Goal: Task Accomplishment & Management: Manage account settings

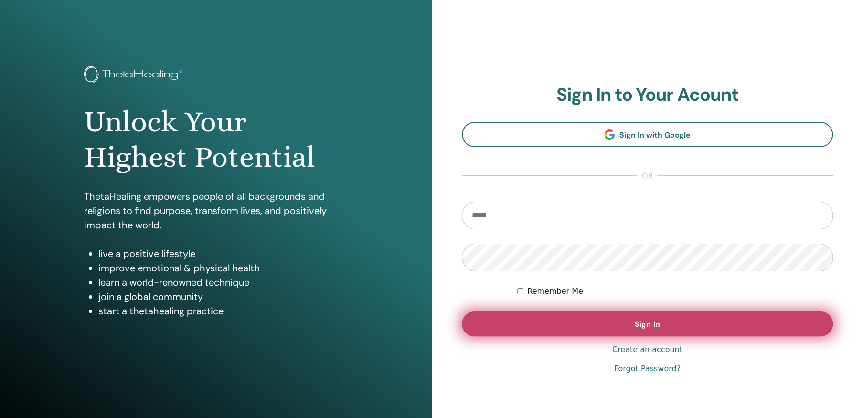
type input "**********"
click at [650, 322] on span "Sign In" at bounding box center [647, 324] width 25 height 10
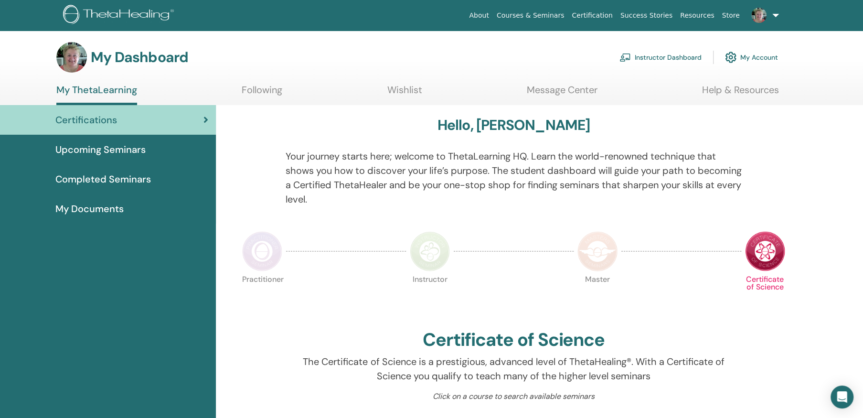
click at [668, 55] on link "Instructor Dashboard" at bounding box center [661, 57] width 82 height 21
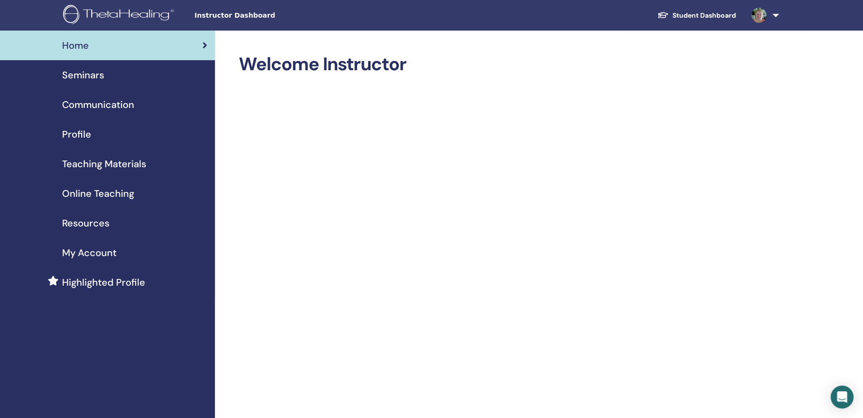
click at [86, 72] on span "Seminars" at bounding box center [83, 75] width 42 height 14
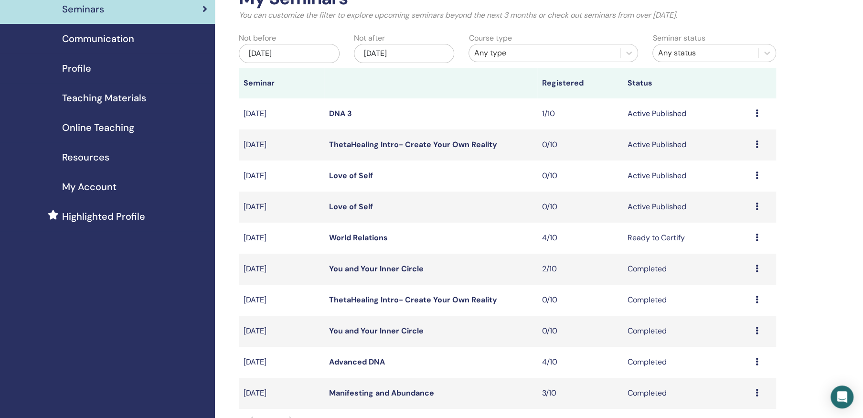
scroll to position [96, 0]
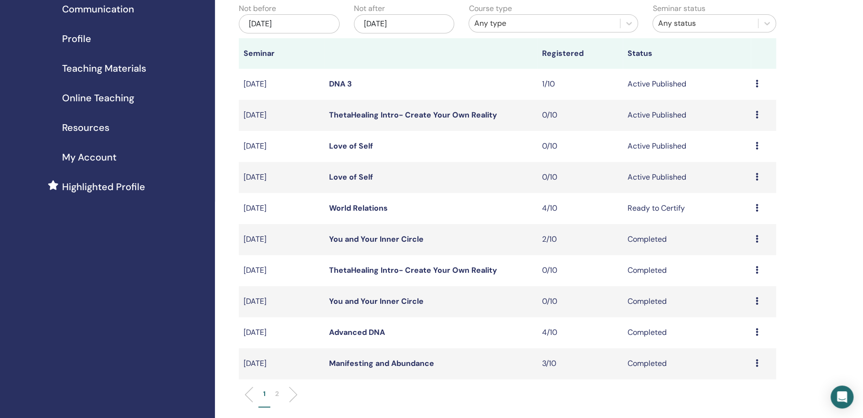
click at [756, 331] on icon at bounding box center [757, 332] width 3 height 8
click at [730, 351] on link "Attendees" at bounding box center [734, 353] width 36 height 10
